Goal: Task Accomplishment & Management: Manage account settings

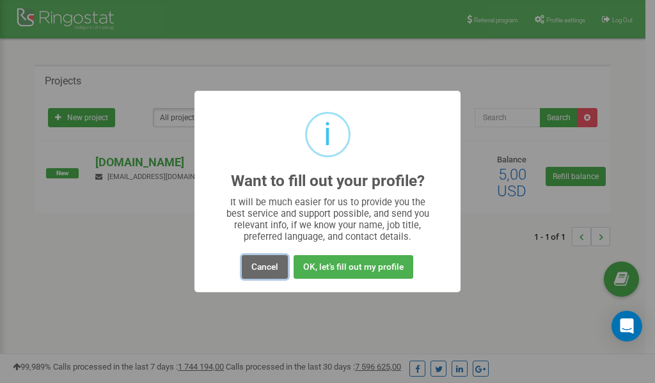
click at [261, 263] on button "Cancel" at bounding box center [265, 267] width 46 height 24
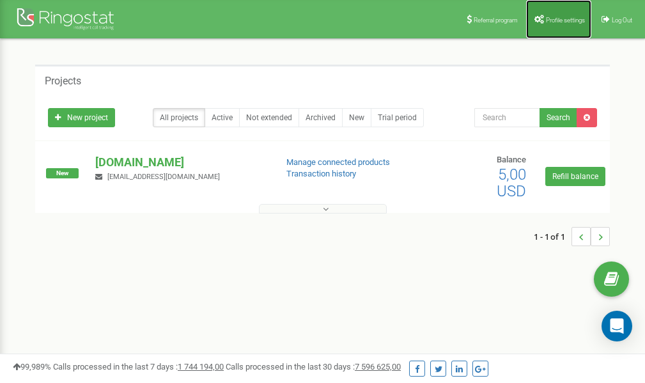
click at [551, 22] on span "Profile settings" at bounding box center [565, 20] width 39 height 7
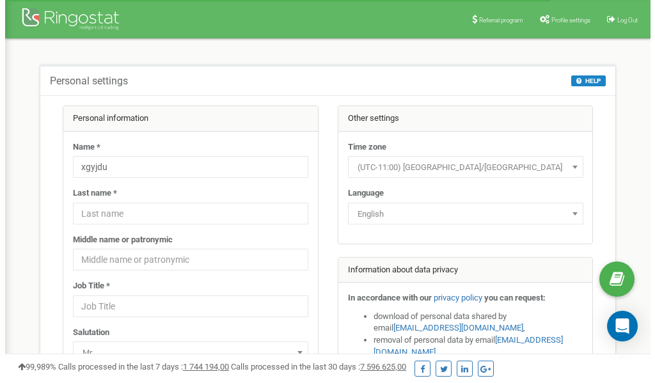
scroll to position [64, 0]
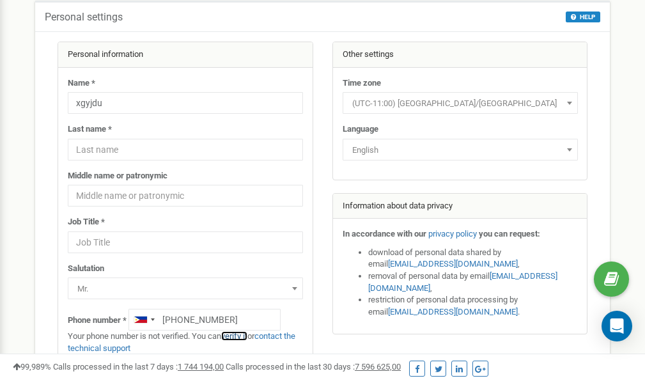
click at [240, 336] on link "verify it" at bounding box center [234, 336] width 26 height 10
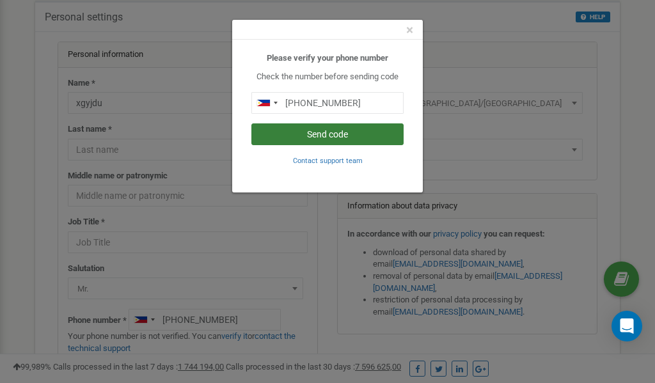
click at [309, 132] on button "Send code" at bounding box center [327, 134] width 152 height 22
